Goal: Task Accomplishment & Management: Use online tool/utility

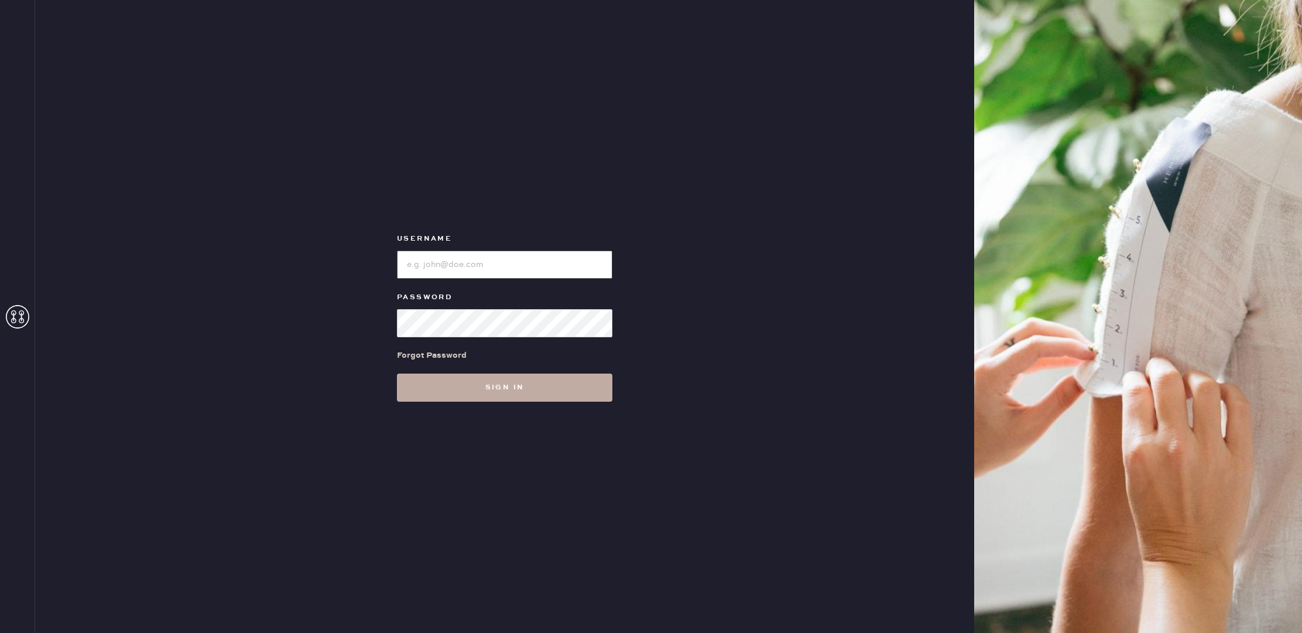
type input "reformationbellevue"
click at [502, 384] on button "Sign in" at bounding box center [505, 388] width 216 height 28
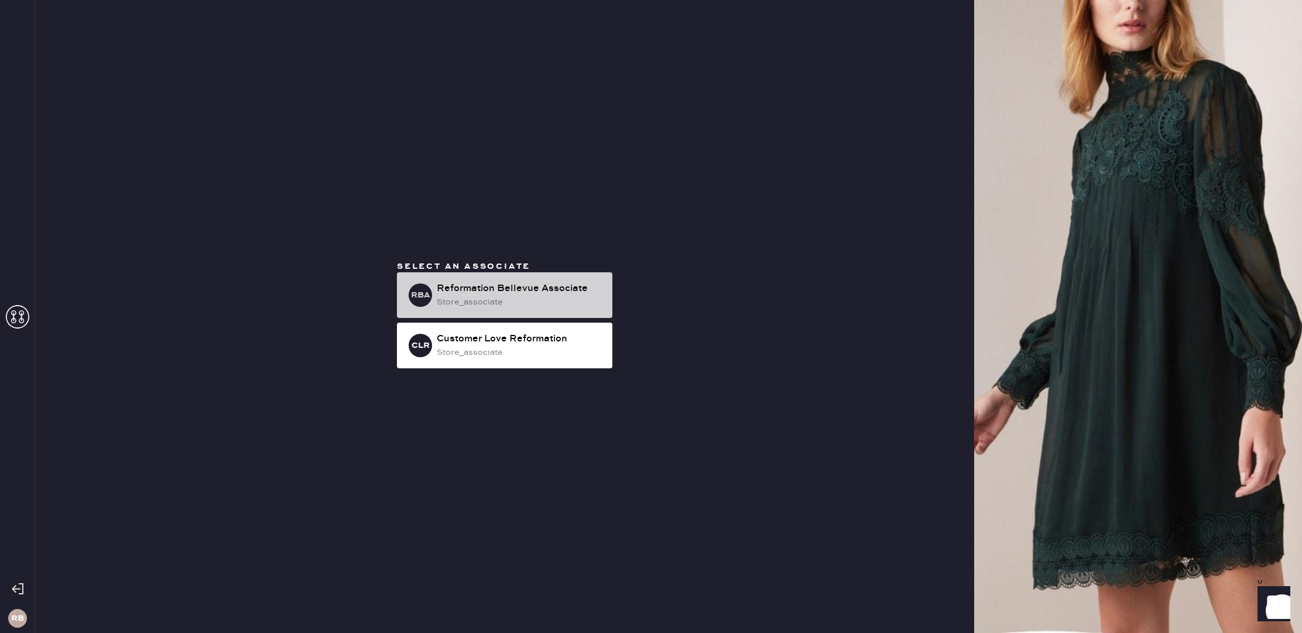
click at [501, 275] on div "RBA Reformation Bellevue Associate store_associate" at bounding box center [505, 295] width 216 height 46
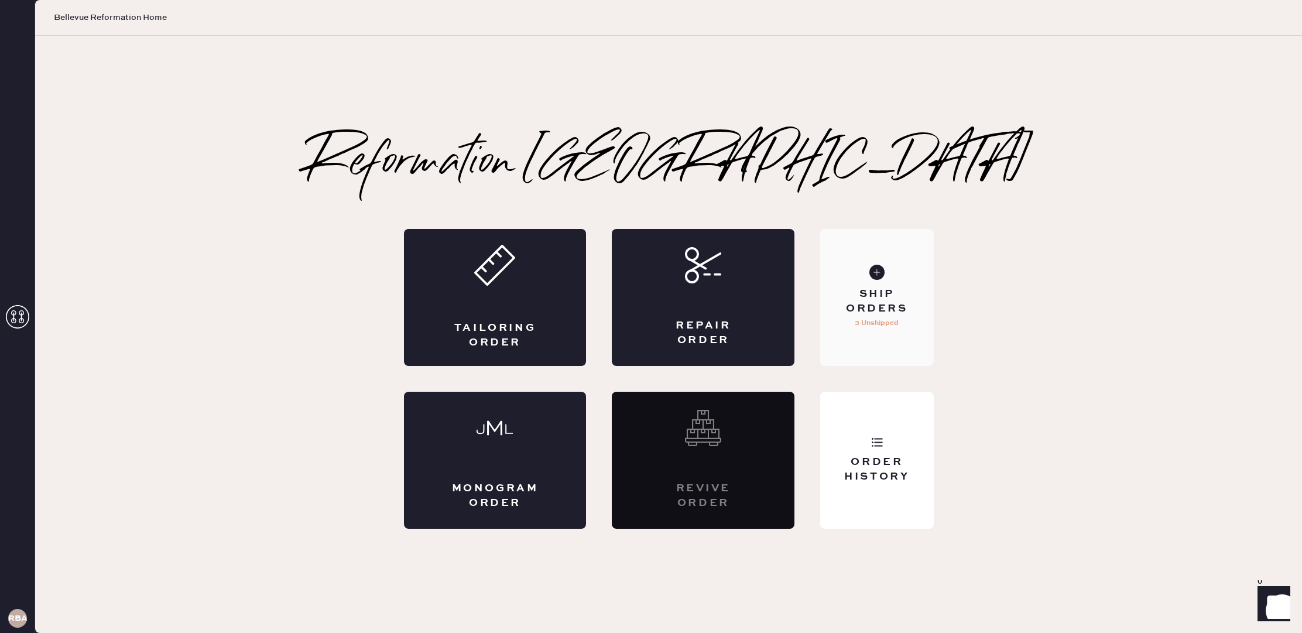
click at [897, 290] on div "Ship Orders" at bounding box center [877, 301] width 94 height 29
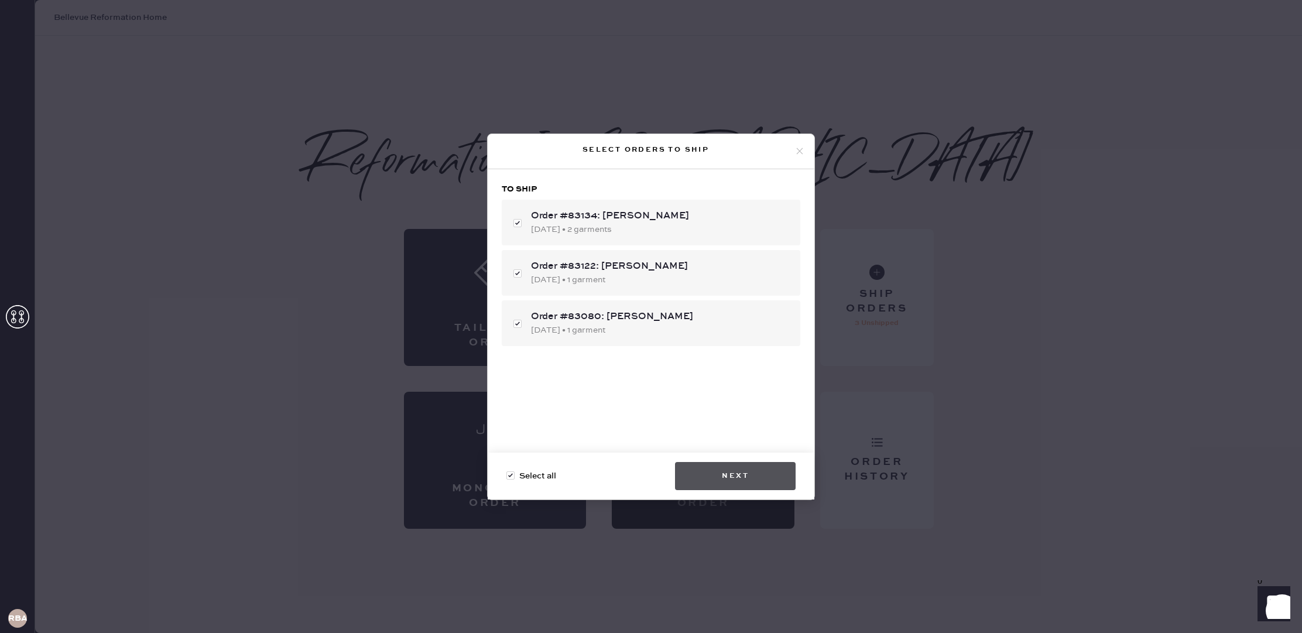
click at [739, 475] on button "Next" at bounding box center [735, 476] width 121 height 28
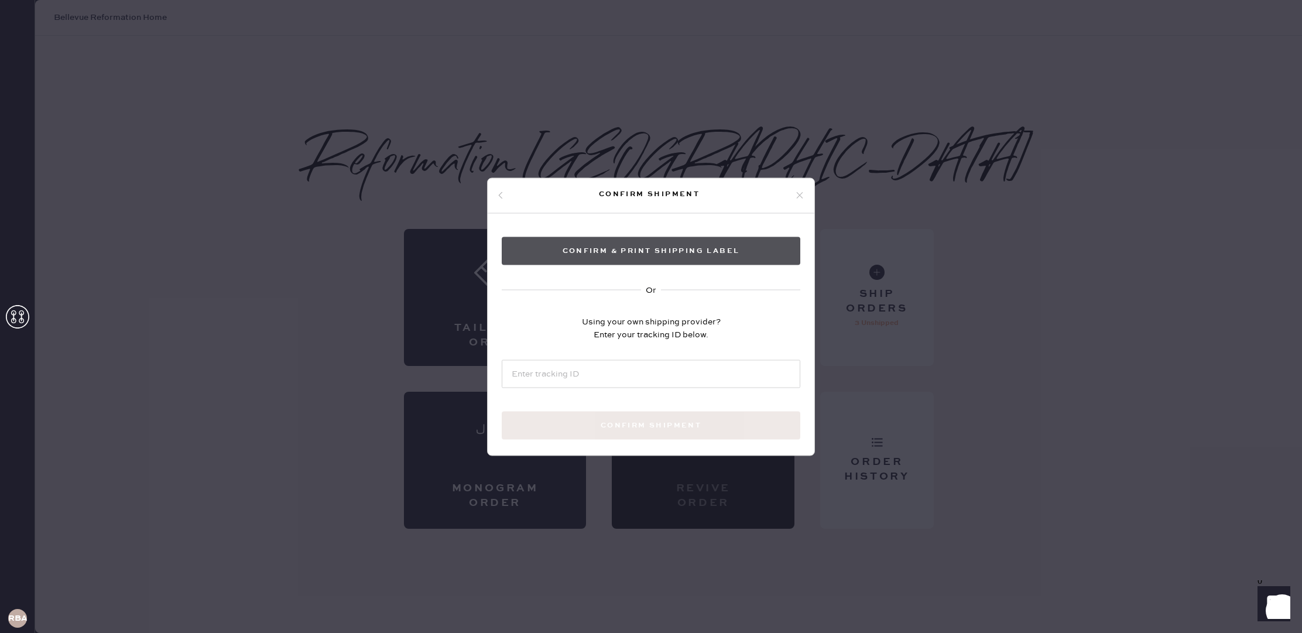
click at [737, 250] on button "Confirm & Print shipping label" at bounding box center [651, 251] width 299 height 28
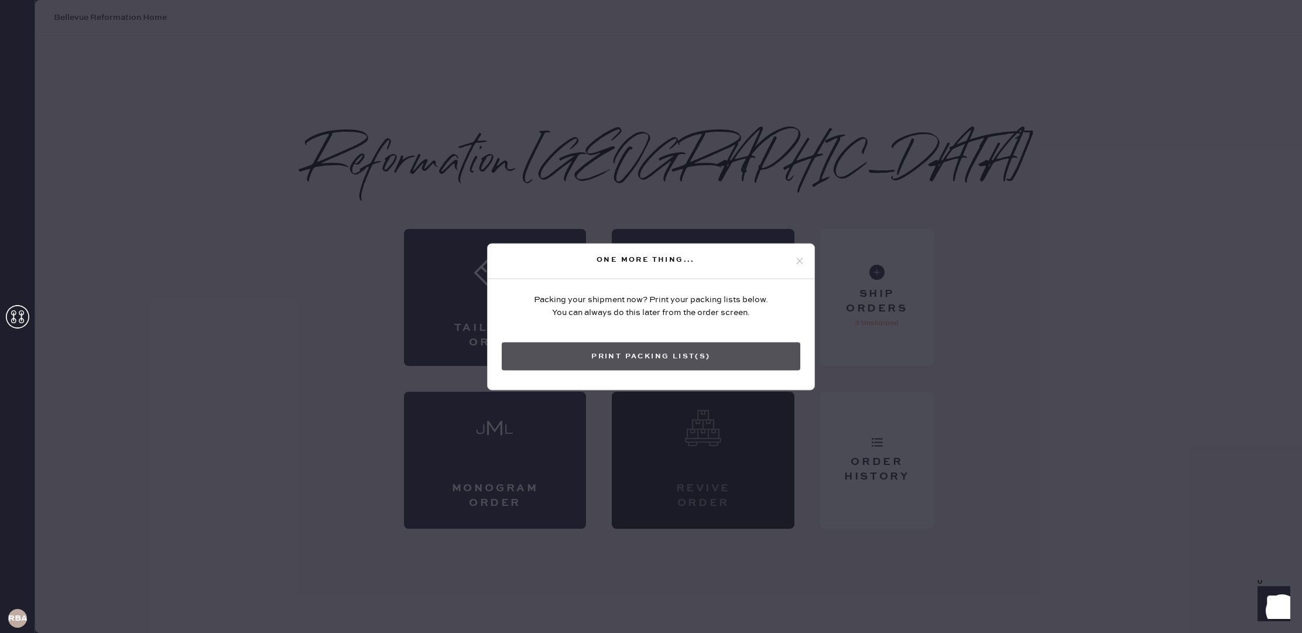
click at [705, 361] on button "Print Packing List(s)" at bounding box center [651, 356] width 299 height 28
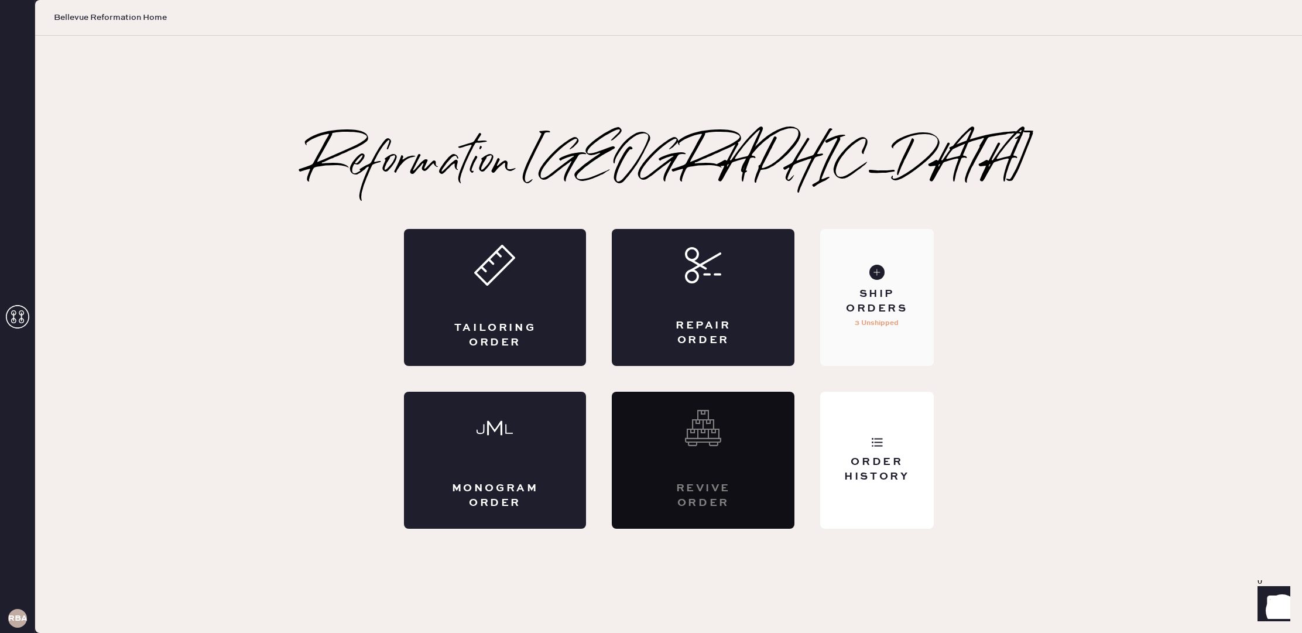
click at [871, 309] on div "Ship Orders" at bounding box center [877, 301] width 94 height 29
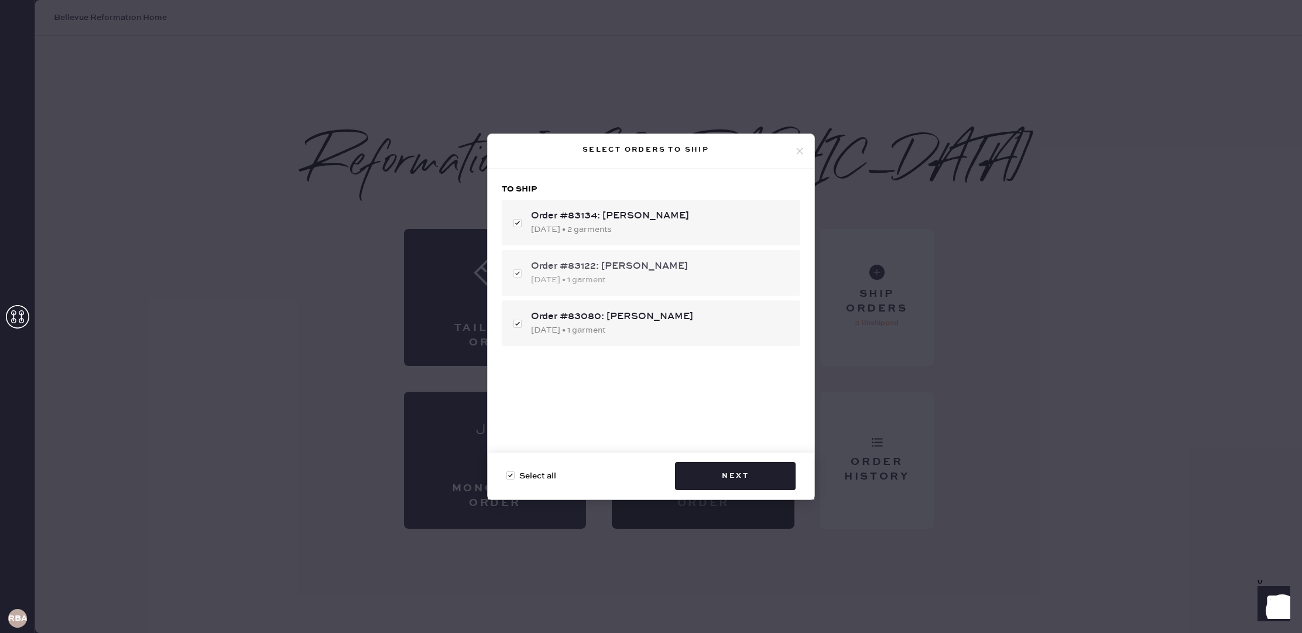
checkbox input "false"
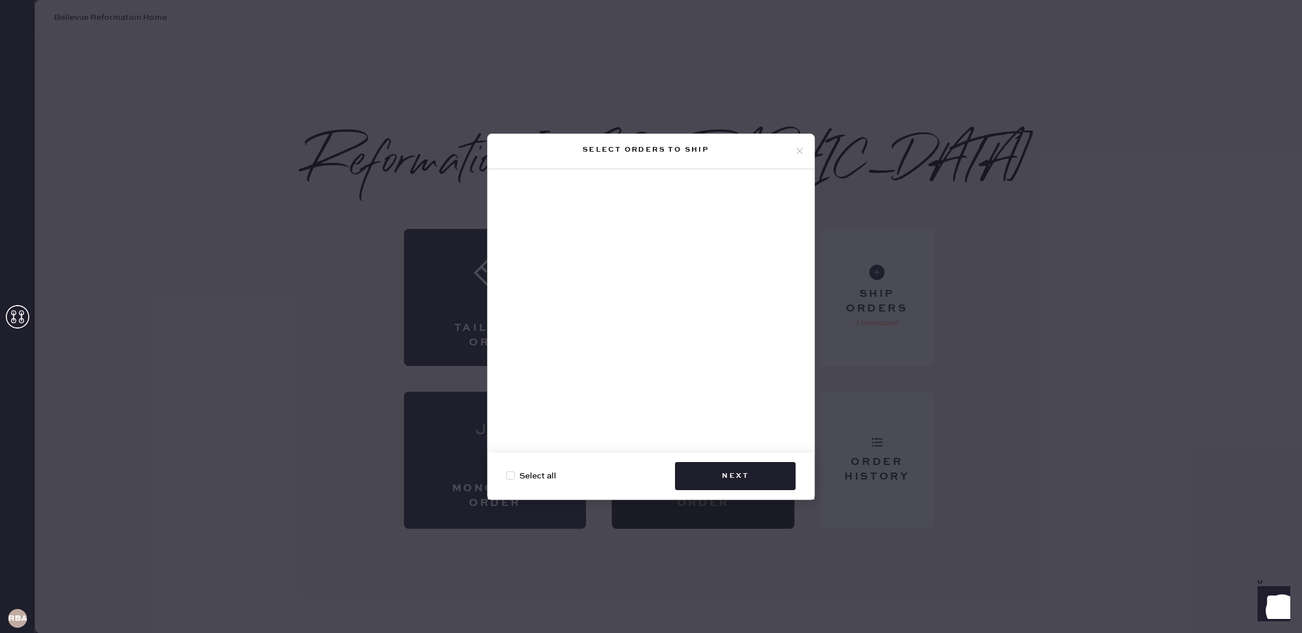
click at [795, 154] on icon at bounding box center [800, 151] width 11 height 11
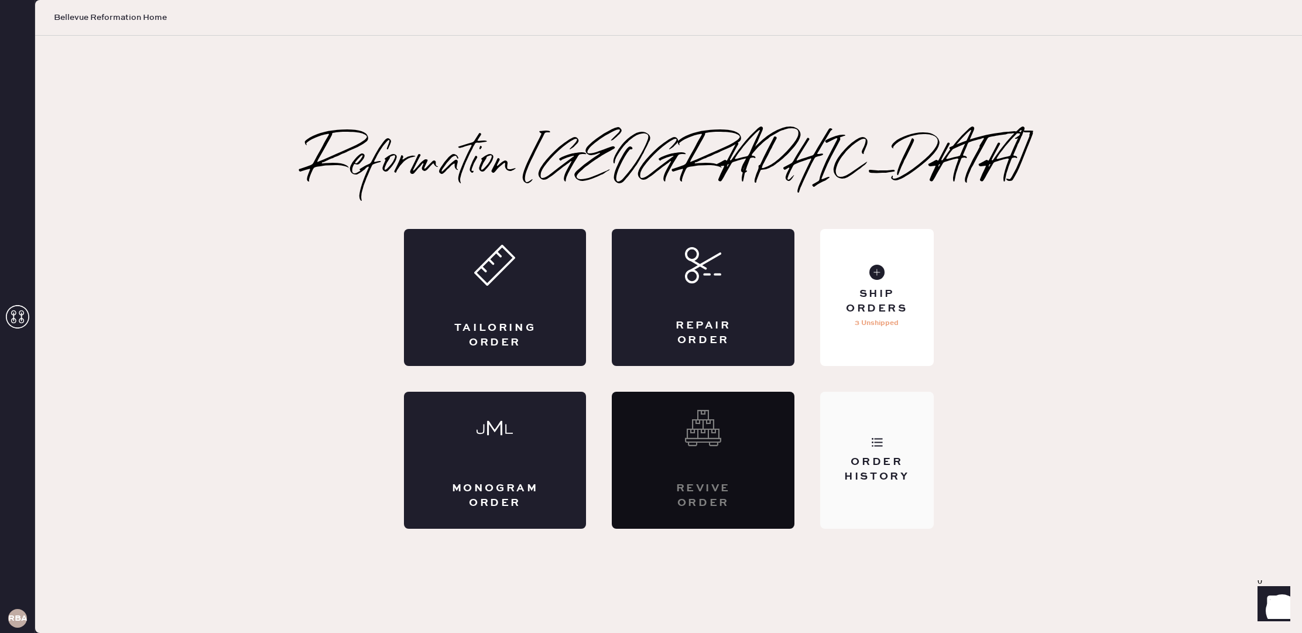
click at [859, 485] on div "Order History" at bounding box center [876, 460] width 113 height 137
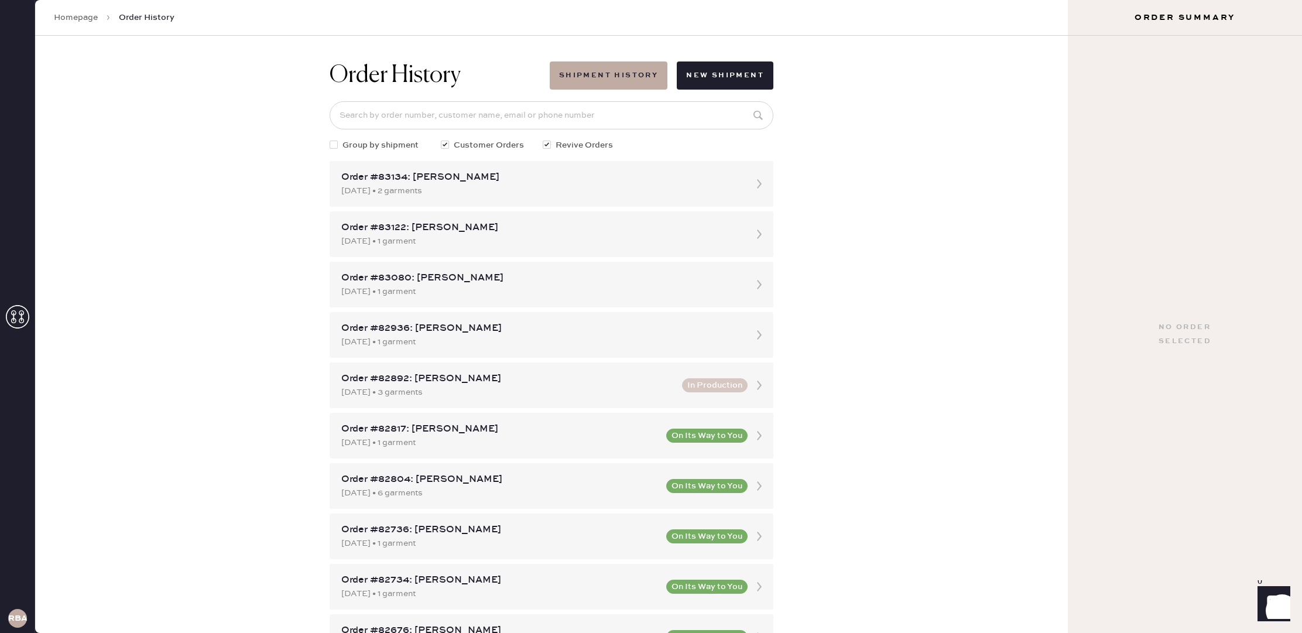
click at [397, 142] on span "Group by shipment" at bounding box center [381, 145] width 76 height 13
click at [330, 139] on input "Group by shipment" at bounding box center [330, 139] width 1 height 1
checkbox input "true"
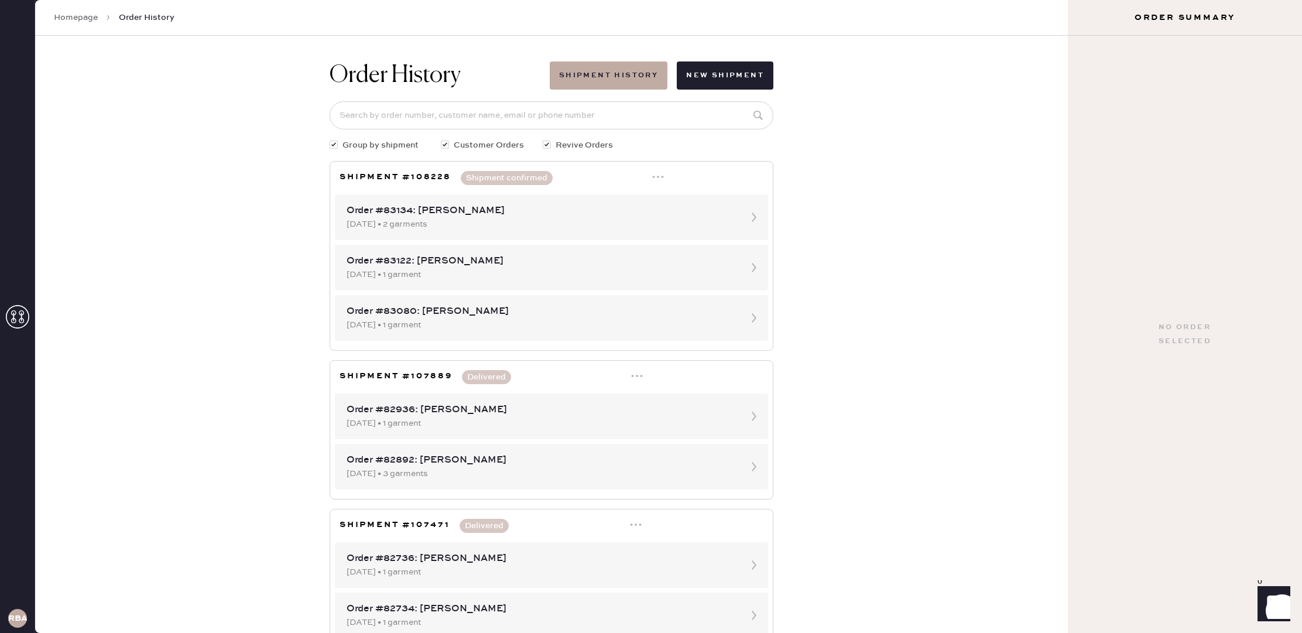
click at [656, 176] on icon at bounding box center [658, 177] width 12 height 12
click at [633, 200] on div "Print Shipping Label" at bounding box center [609, 199] width 81 height 13
